Goal: Task Accomplishment & Management: Use online tool/utility

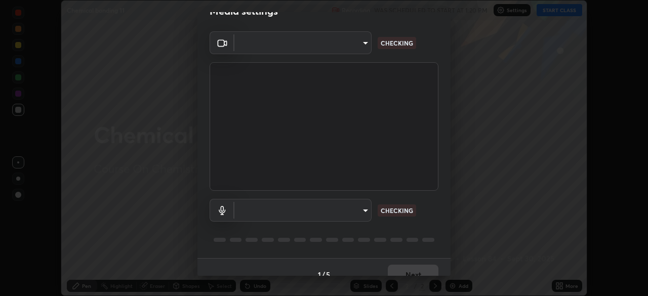
scroll to position [36, 0]
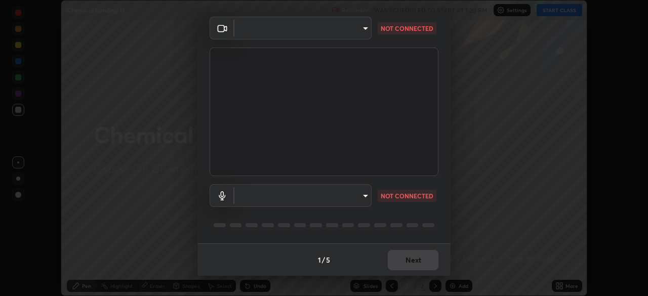
type input "8428e2be8a3e3f13974341e33778a08111258fb38798500ded61d344a6a8a77e"
type input "communications"
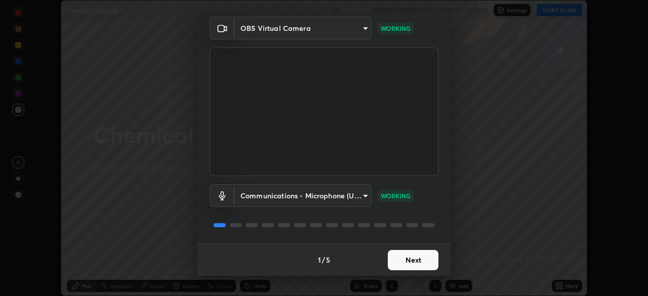
click at [411, 263] on button "Next" at bounding box center [413, 260] width 51 height 20
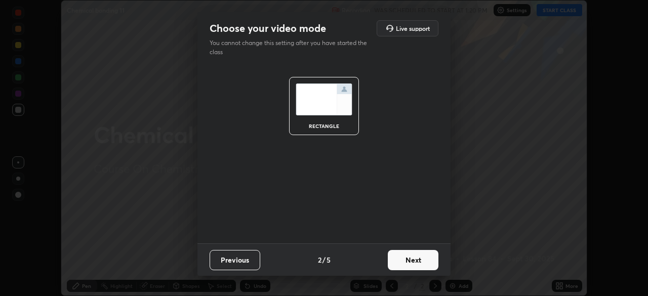
scroll to position [0, 0]
click at [415, 263] on button "Next" at bounding box center [413, 260] width 51 height 20
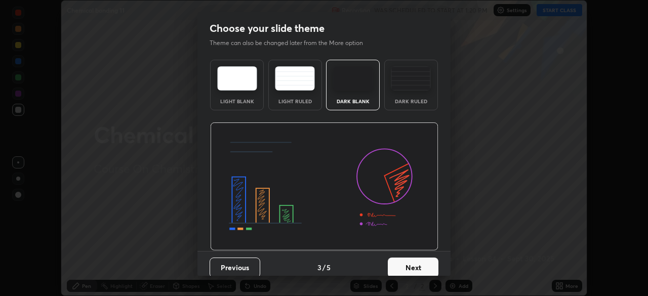
click at [417, 265] on button "Next" at bounding box center [413, 268] width 51 height 20
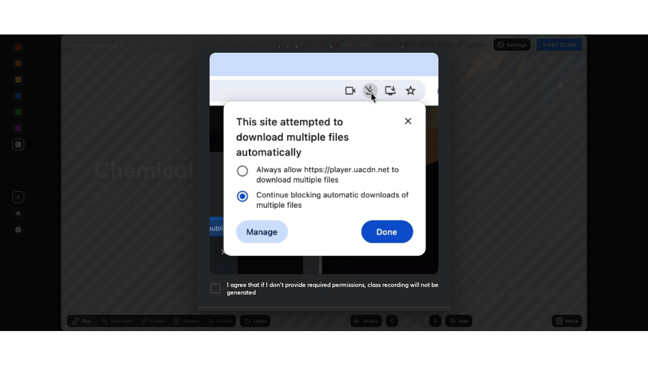
scroll to position [243, 0]
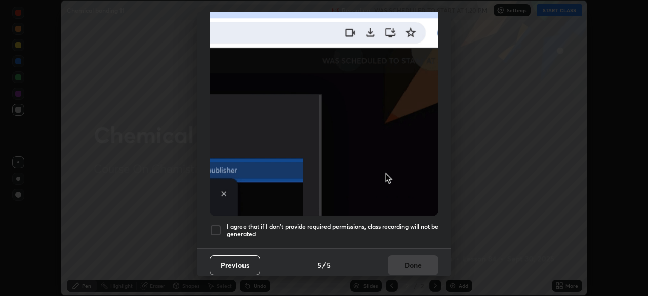
click at [215, 228] on div at bounding box center [216, 230] width 12 height 12
click at [420, 257] on button "Done" at bounding box center [413, 265] width 51 height 20
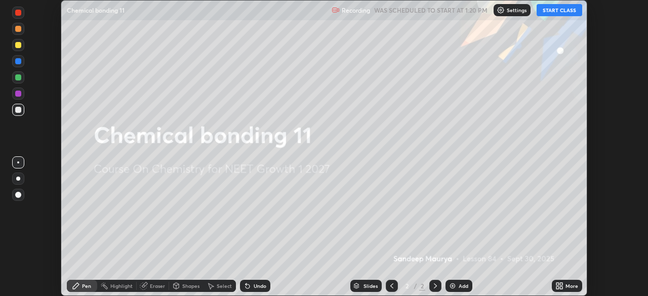
click at [570, 10] on button "START CLASS" at bounding box center [560, 10] width 46 height 12
click at [562, 288] on icon at bounding box center [561, 288] width 3 height 3
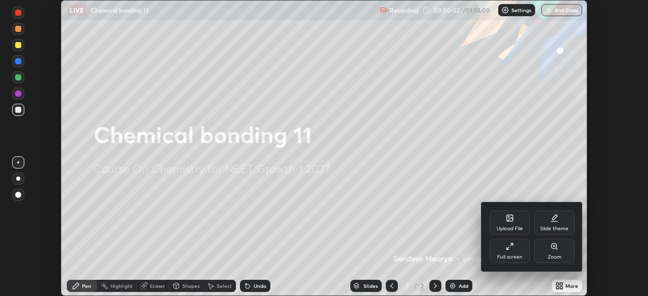
click at [518, 255] on div "Full screen" at bounding box center [509, 257] width 25 height 5
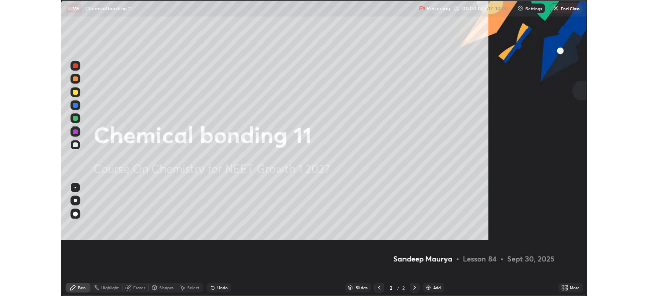
scroll to position [365, 648]
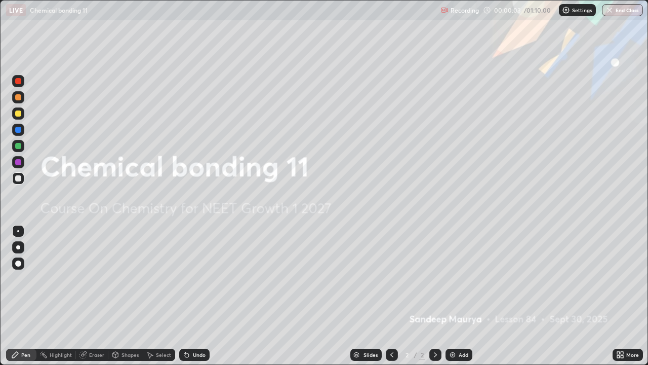
click at [450, 296] on img at bounding box center [453, 354] width 8 height 8
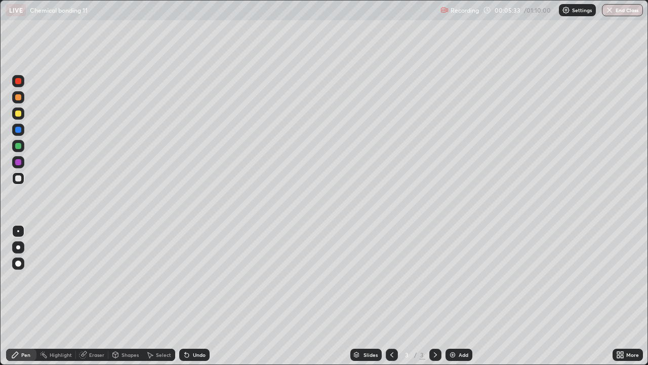
click at [452, 296] on img at bounding box center [453, 354] width 8 height 8
click at [193, 296] on div "Undo" at bounding box center [199, 354] width 13 height 5
click at [392, 296] on icon at bounding box center [392, 354] width 8 height 8
click at [432, 296] on icon at bounding box center [435, 354] width 8 height 8
click at [451, 296] on img at bounding box center [453, 354] width 8 height 8
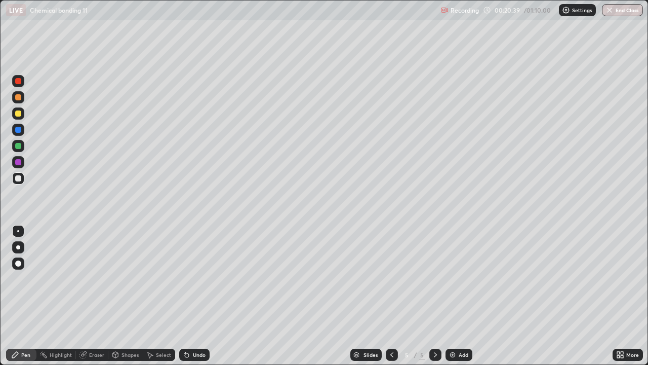
click at [18, 112] on div at bounding box center [18, 113] width 6 height 6
click at [454, 296] on img at bounding box center [453, 354] width 8 height 8
click at [391, 296] on icon at bounding box center [392, 354] width 8 height 8
click at [434, 296] on icon at bounding box center [435, 354] width 8 height 8
click at [456, 296] on div "Add" at bounding box center [459, 354] width 27 height 12
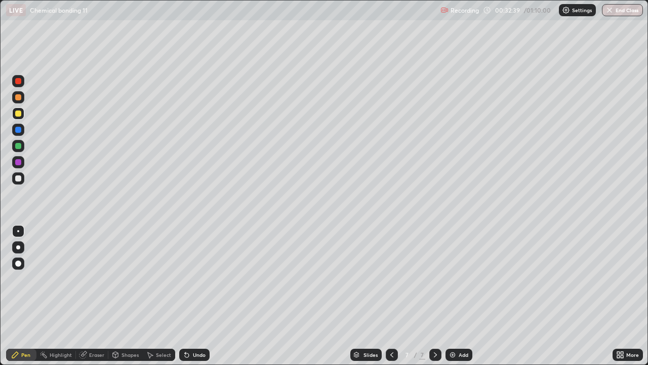
click at [22, 145] on div at bounding box center [18, 146] width 12 height 12
click at [54, 296] on div "Highlight" at bounding box center [61, 354] width 22 height 5
click at [19, 296] on icon at bounding box center [15, 354] width 8 height 8
click at [456, 296] on div "Add" at bounding box center [459, 354] width 27 height 12
click at [20, 96] on div at bounding box center [18, 97] width 6 height 6
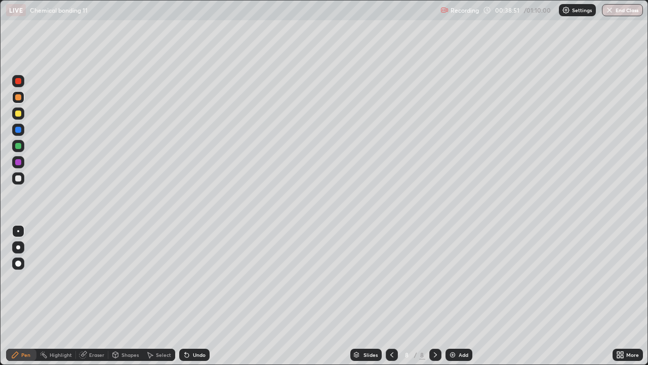
click at [191, 296] on div "Undo" at bounding box center [194, 354] width 30 height 12
click at [17, 146] on div at bounding box center [18, 146] width 6 height 6
click at [23, 161] on div at bounding box center [18, 162] width 12 height 12
click at [447, 296] on div "Add" at bounding box center [459, 354] width 27 height 12
click at [190, 296] on div "Undo" at bounding box center [194, 354] width 30 height 12
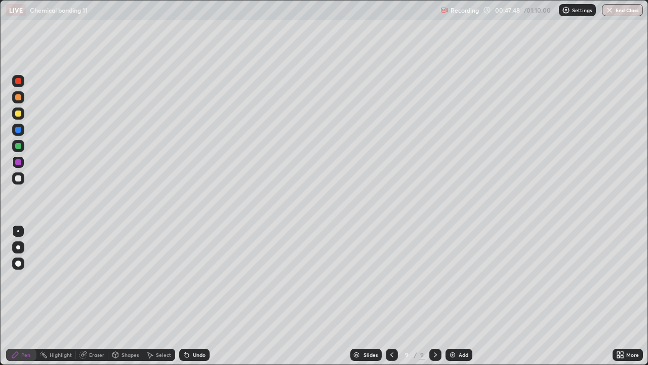
click at [193, 296] on div "Undo" at bounding box center [199, 354] width 13 height 5
click at [188, 296] on icon at bounding box center [187, 354] width 8 height 8
click at [190, 296] on div "Undo" at bounding box center [194, 354] width 30 height 12
click at [187, 296] on icon at bounding box center [187, 354] width 8 height 8
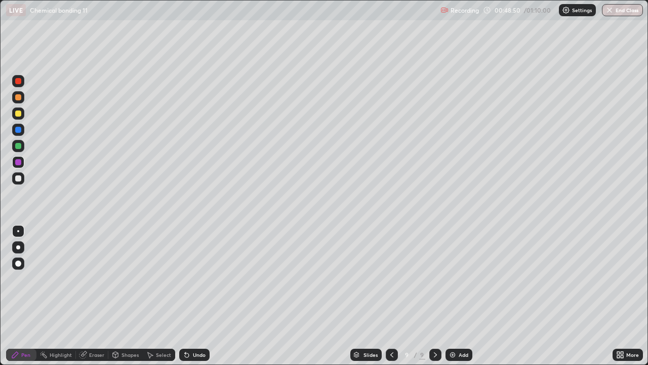
click at [186, 296] on icon at bounding box center [187, 355] width 4 height 4
click at [185, 296] on icon at bounding box center [187, 355] width 4 height 4
click at [450, 296] on img at bounding box center [453, 354] width 8 height 8
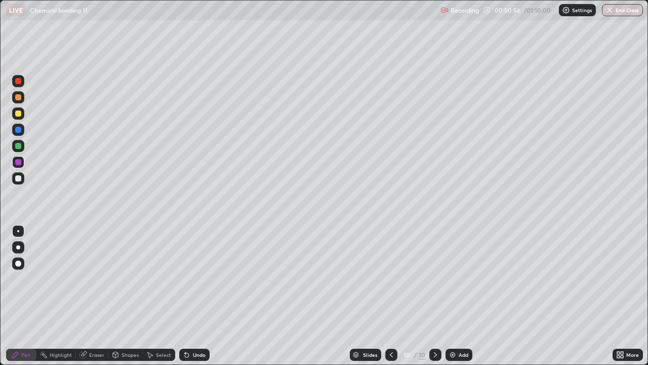
click at [394, 296] on div at bounding box center [391, 354] width 12 height 12
click at [430, 296] on div at bounding box center [435, 354] width 12 height 12
click at [19, 114] on div at bounding box center [18, 113] width 6 height 6
click at [187, 296] on icon at bounding box center [187, 355] width 4 height 4
click at [188, 296] on icon at bounding box center [187, 354] width 8 height 8
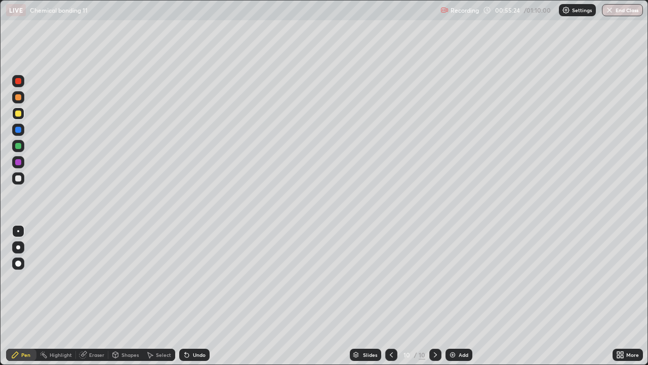
click at [449, 296] on img at bounding box center [453, 354] width 8 height 8
click at [391, 296] on icon at bounding box center [392, 354] width 8 height 8
click at [435, 296] on icon at bounding box center [435, 354] width 8 height 8
click at [393, 296] on div at bounding box center [392, 354] width 12 height 12
click at [435, 296] on icon at bounding box center [435, 354] width 8 height 8
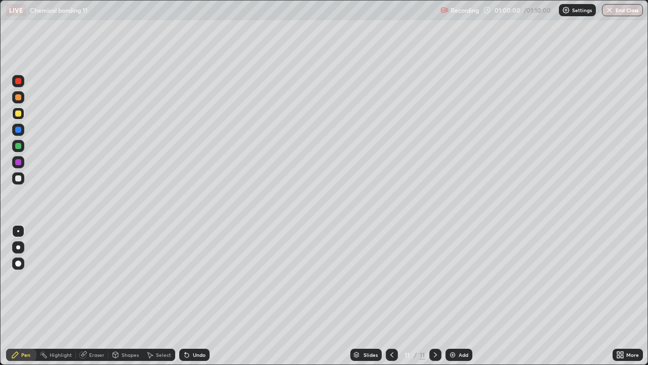
click at [446, 296] on div "Add" at bounding box center [459, 354] width 27 height 12
click at [19, 163] on div at bounding box center [18, 162] width 6 height 6
click at [190, 296] on div "Undo" at bounding box center [194, 354] width 30 height 12
click at [189, 296] on icon at bounding box center [187, 354] width 8 height 8
click at [196, 296] on div "Undo" at bounding box center [194, 354] width 30 height 12
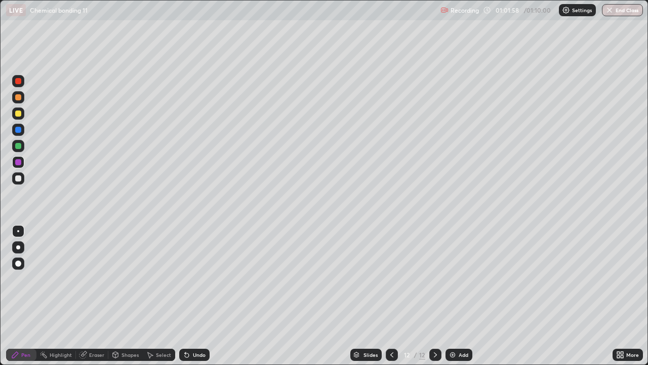
click at [193, 296] on div "Undo" at bounding box center [199, 354] width 13 height 5
click at [191, 296] on div "Undo" at bounding box center [194, 354] width 30 height 12
click at [192, 296] on div "Undo" at bounding box center [194, 354] width 30 height 12
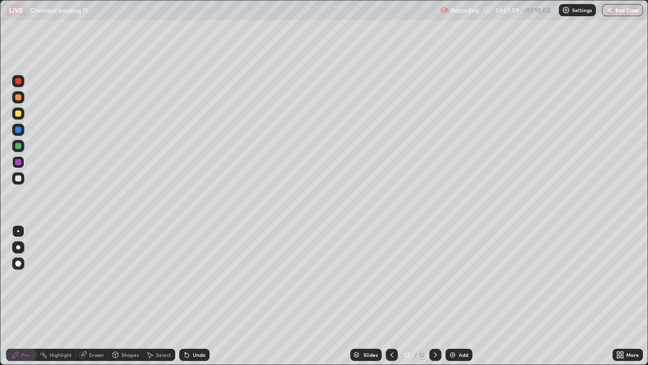
click at [194, 296] on div "Undo" at bounding box center [194, 354] width 30 height 12
click at [196, 296] on div "Undo" at bounding box center [194, 354] width 30 height 12
click at [195, 296] on div "Undo" at bounding box center [194, 354] width 30 height 12
click at [452, 296] on img at bounding box center [453, 354] width 8 height 8
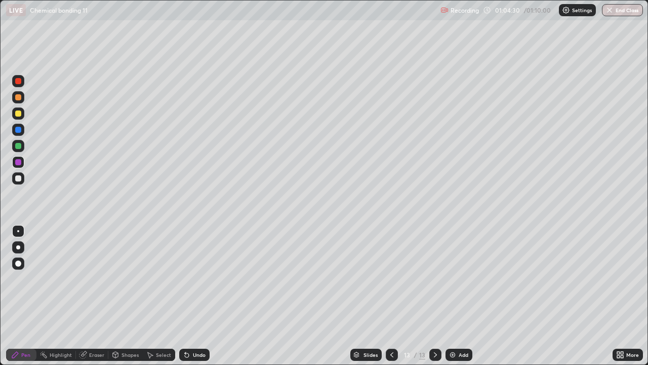
click at [19, 95] on div at bounding box center [18, 97] width 6 height 6
click at [453, 296] on img at bounding box center [453, 354] width 8 height 8
click at [191, 296] on div "Undo" at bounding box center [194, 354] width 30 height 12
click at [386, 296] on div at bounding box center [392, 354] width 12 height 12
click at [438, 296] on icon at bounding box center [435, 354] width 8 height 8
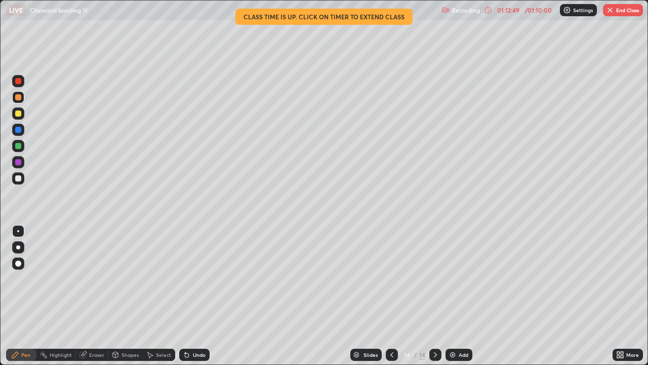
click at [613, 7] on img "button" at bounding box center [610, 10] width 8 height 8
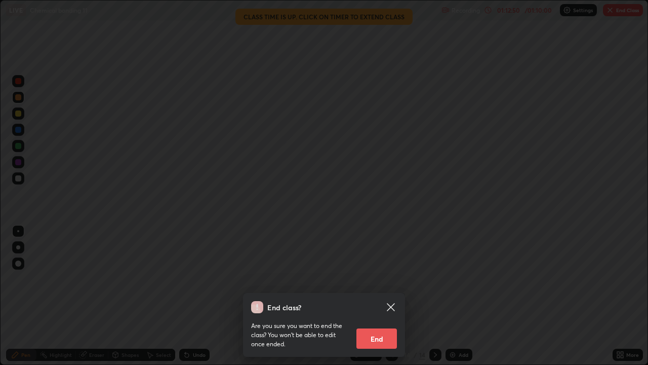
click at [379, 296] on button "End" at bounding box center [376, 338] width 41 height 20
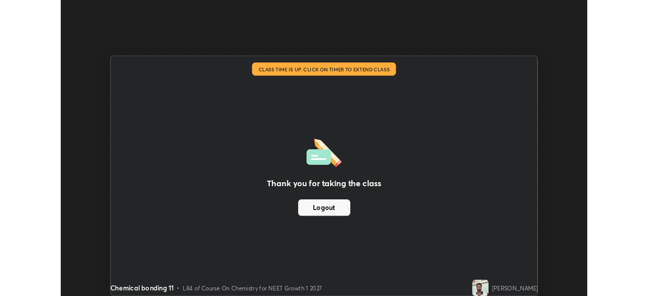
scroll to position [50342, 49991]
